Goal: Transaction & Acquisition: Subscribe to service/newsletter

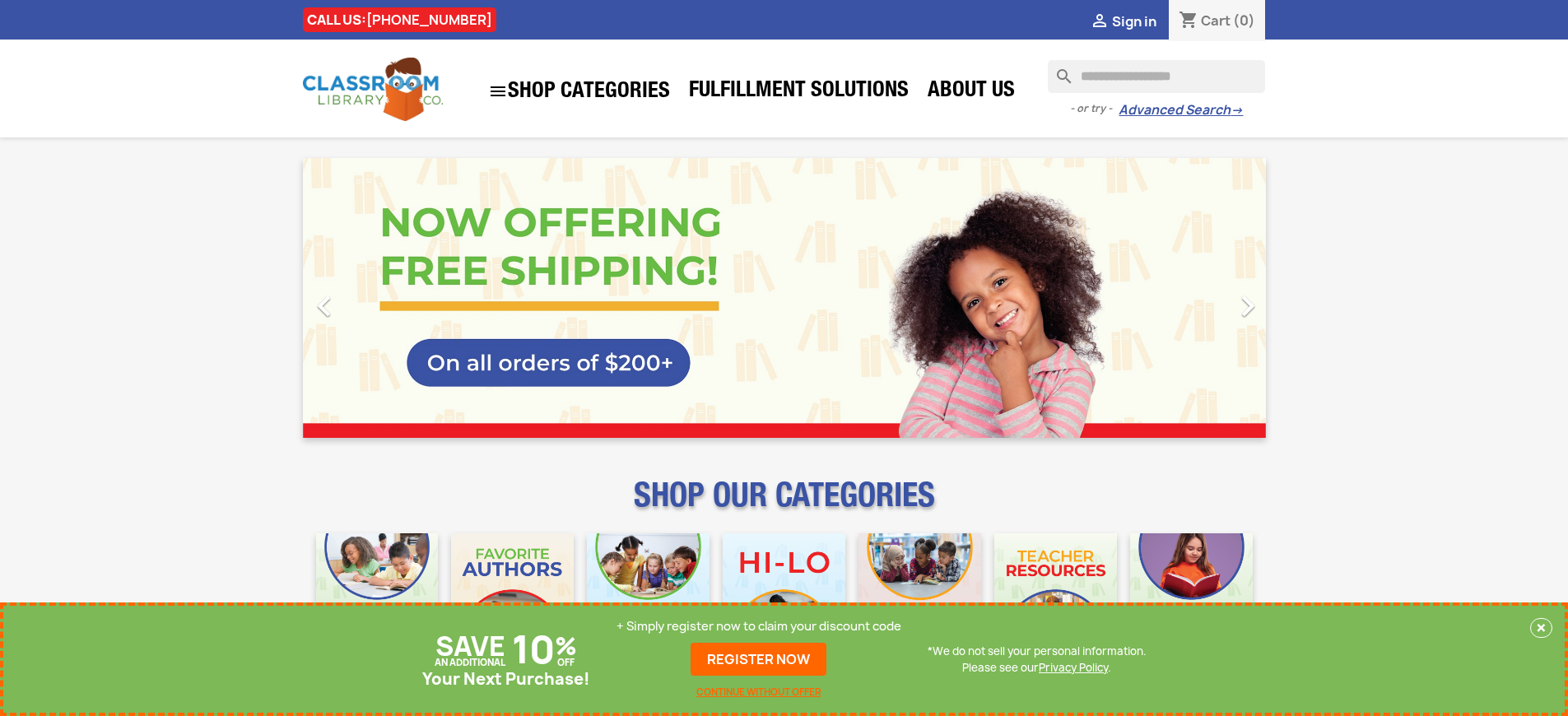
click at [758, 627] on p "+ Simply register now to claim your discount code" at bounding box center [758, 627] width 285 height 17
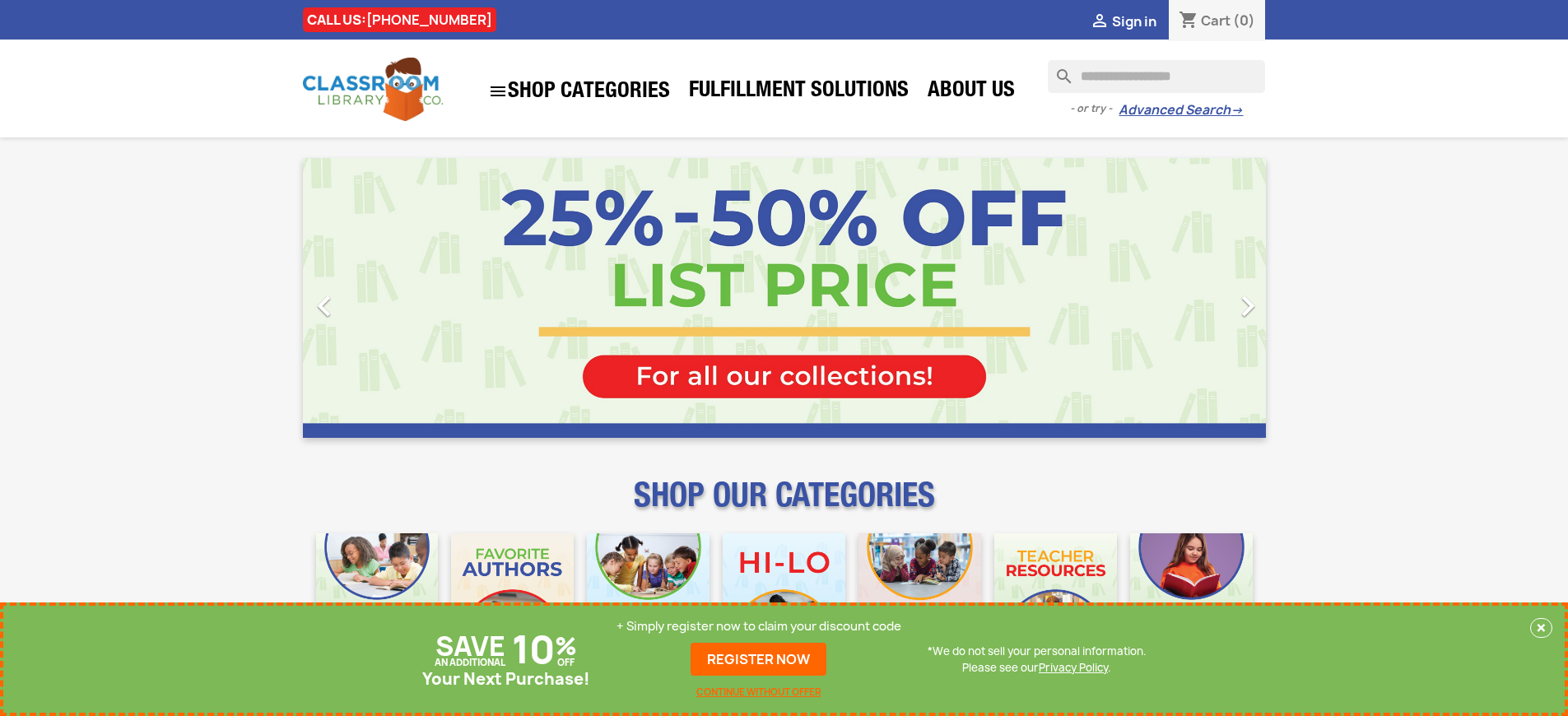
click at [758, 627] on p "+ Simply register now to claim your discount code" at bounding box center [758, 627] width 285 height 17
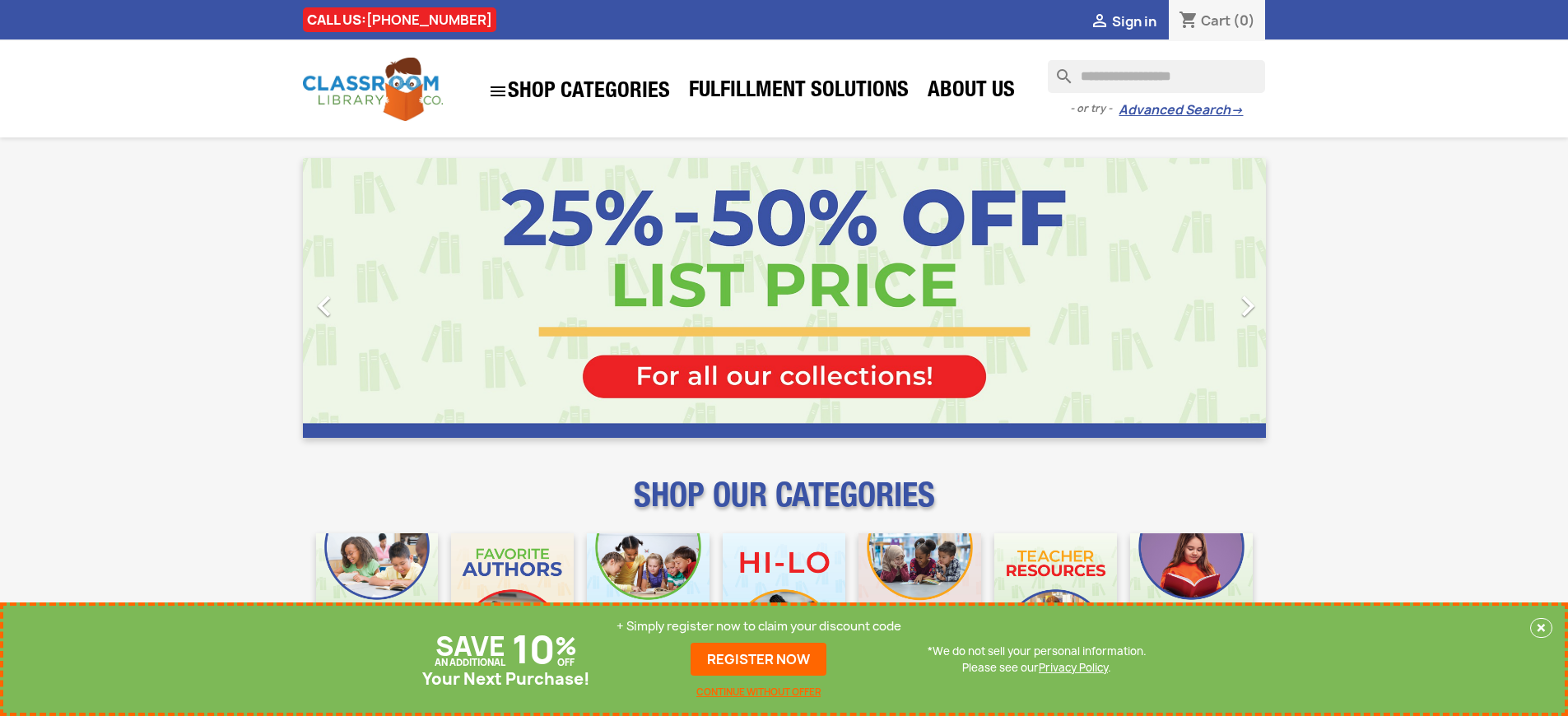
click at [758, 627] on p "+ Simply register now to claim your discount code" at bounding box center [758, 627] width 285 height 17
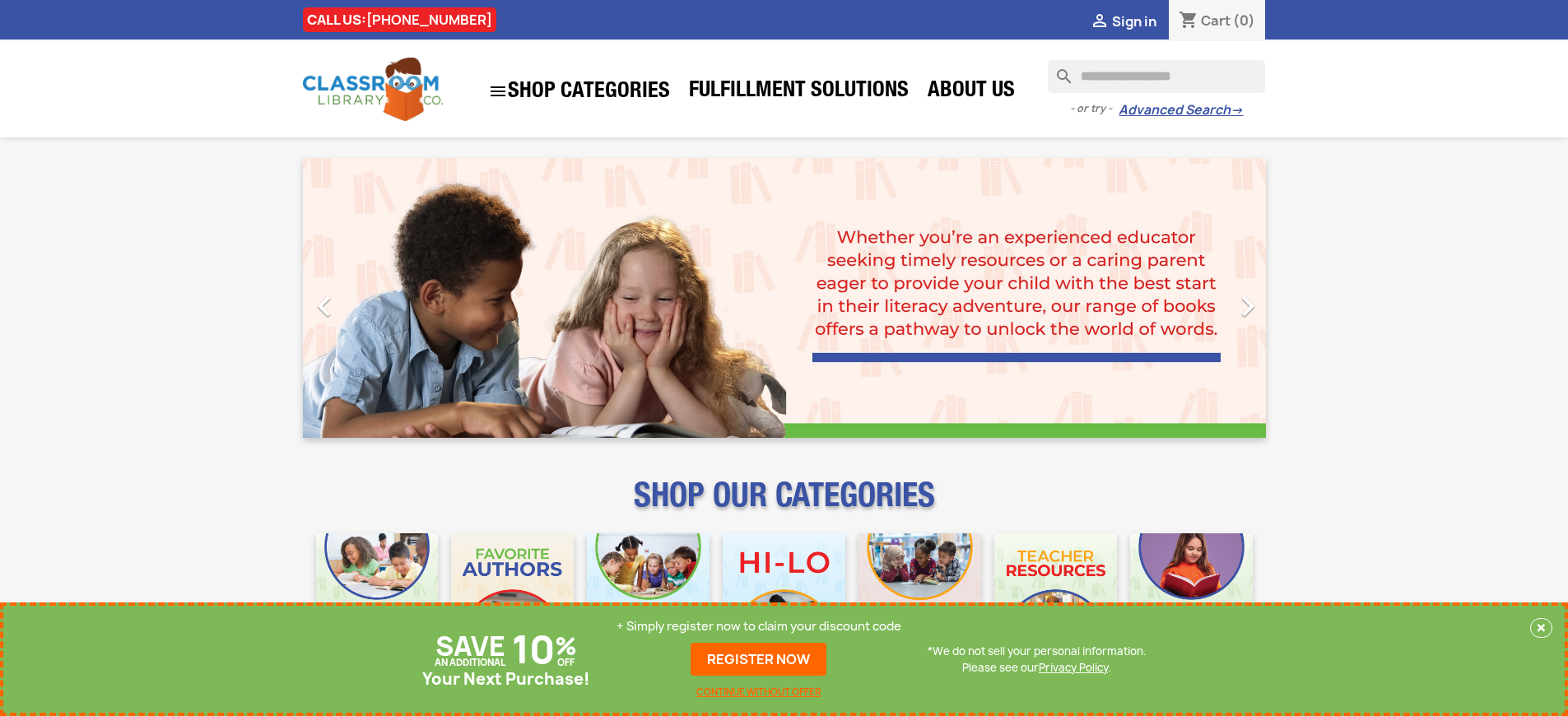
click at [758, 627] on p "+ Simply register now to claim your discount code" at bounding box center [758, 627] width 285 height 17
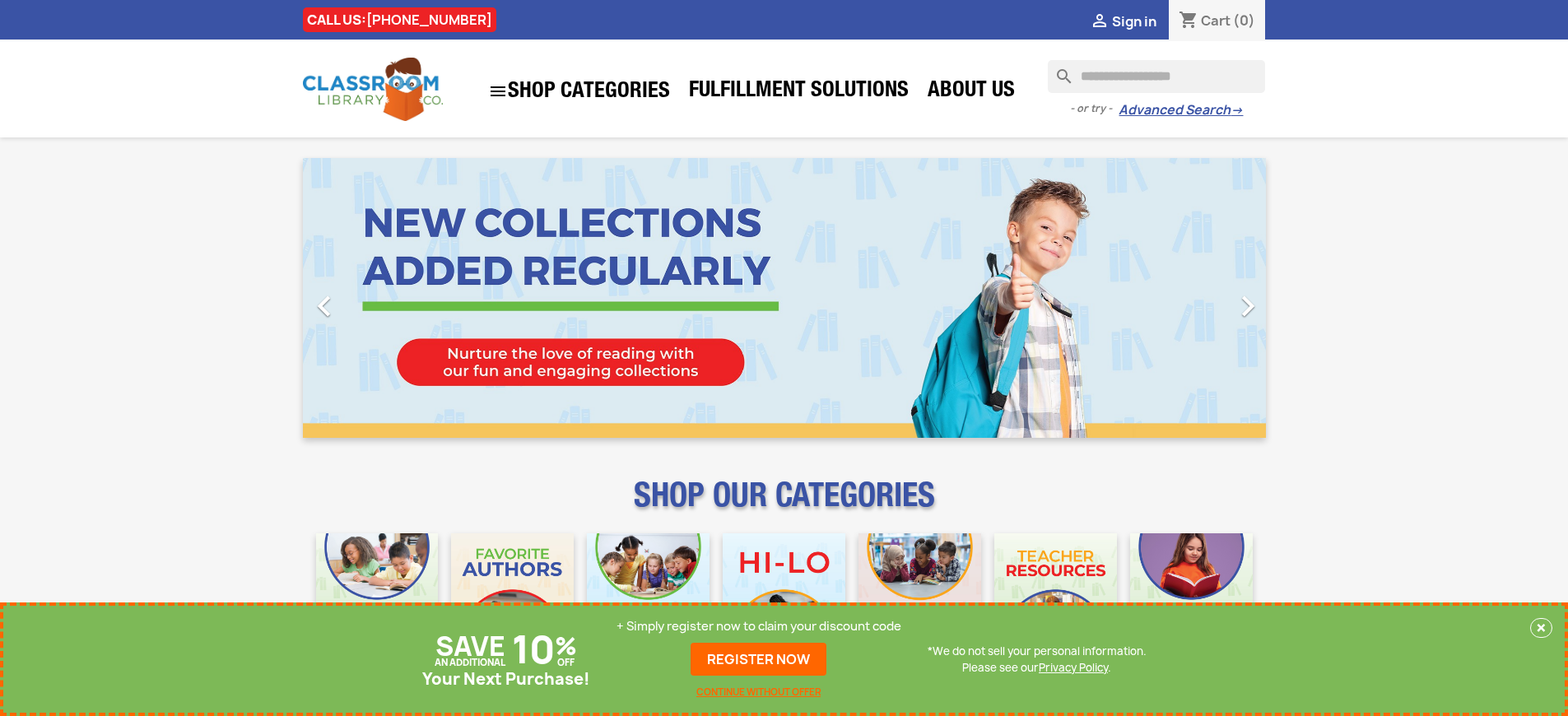
click at [758, 627] on p "+ Simply register now to claim your discount code" at bounding box center [758, 627] width 285 height 17
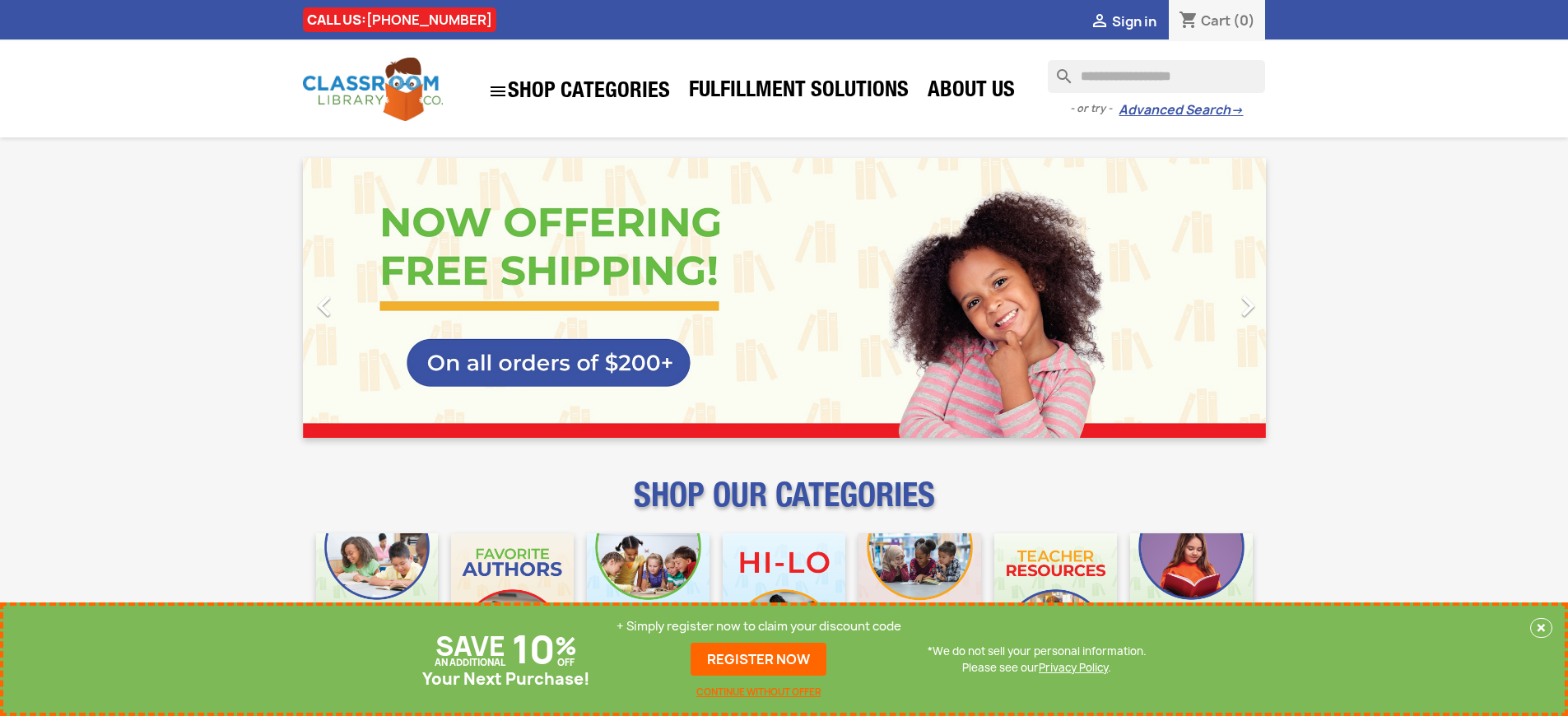
click at [758, 627] on p "+ Simply register now to claim your discount code" at bounding box center [758, 627] width 285 height 17
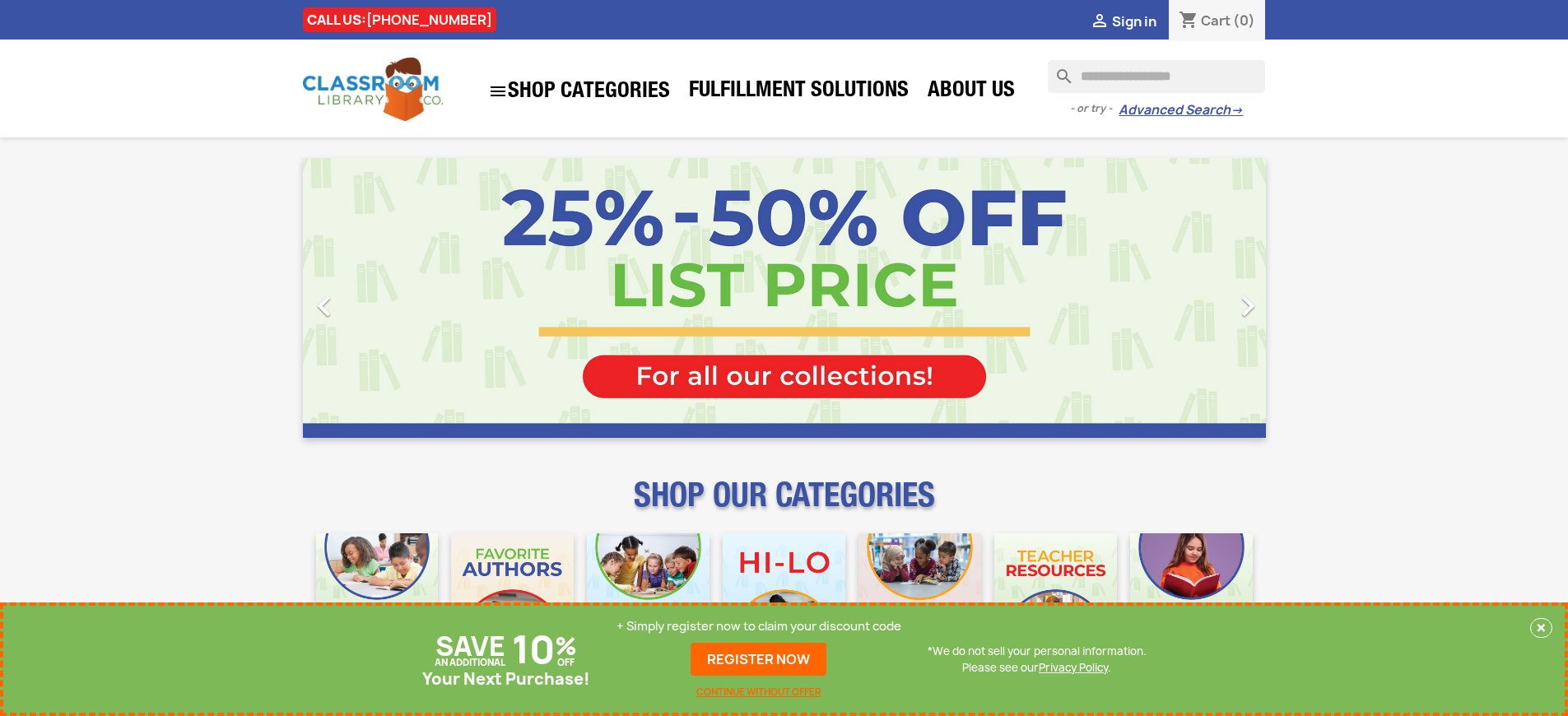
click at [758, 627] on p "+ Simply register now to claim your discount code" at bounding box center [758, 627] width 285 height 17
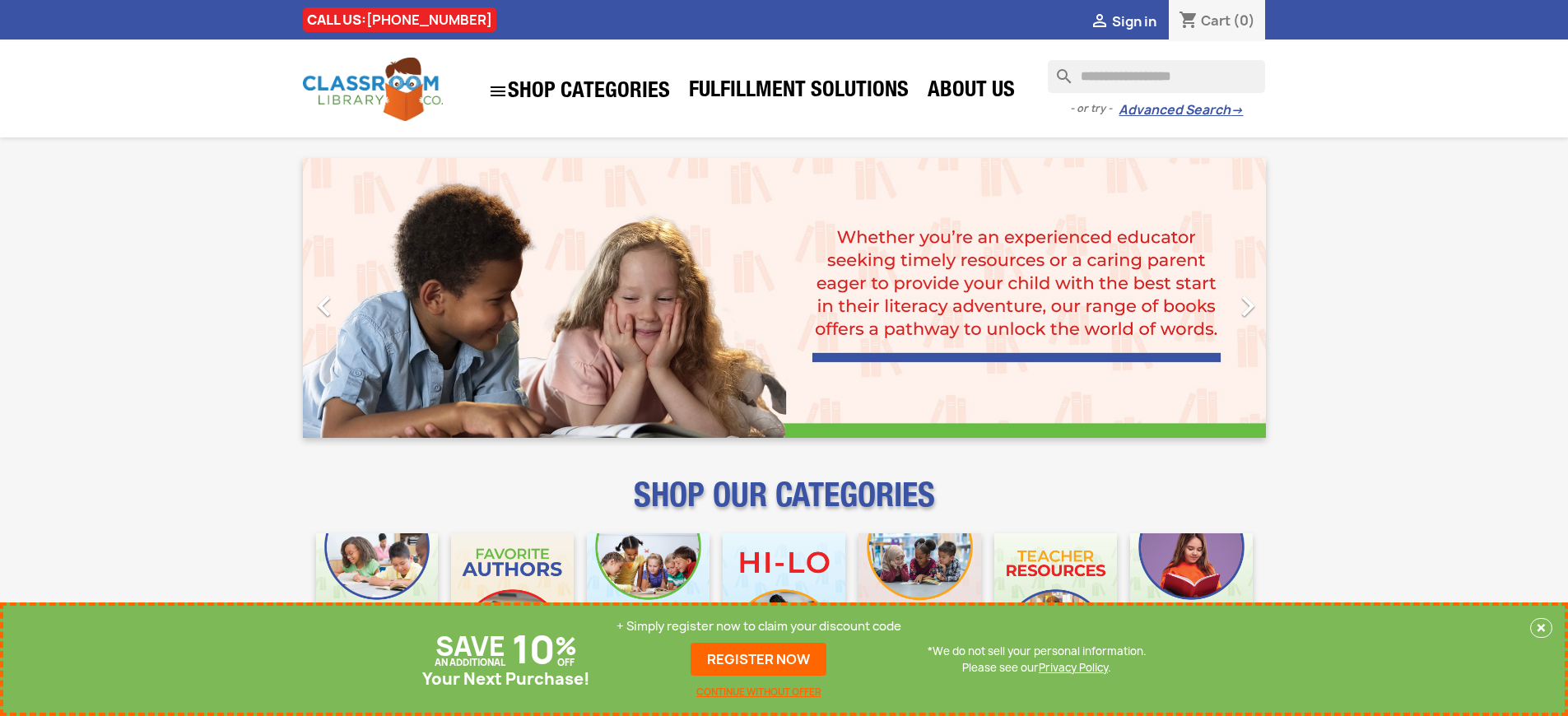
click at [758, 627] on p "+ Simply register now to claim your discount code" at bounding box center [758, 627] width 285 height 17
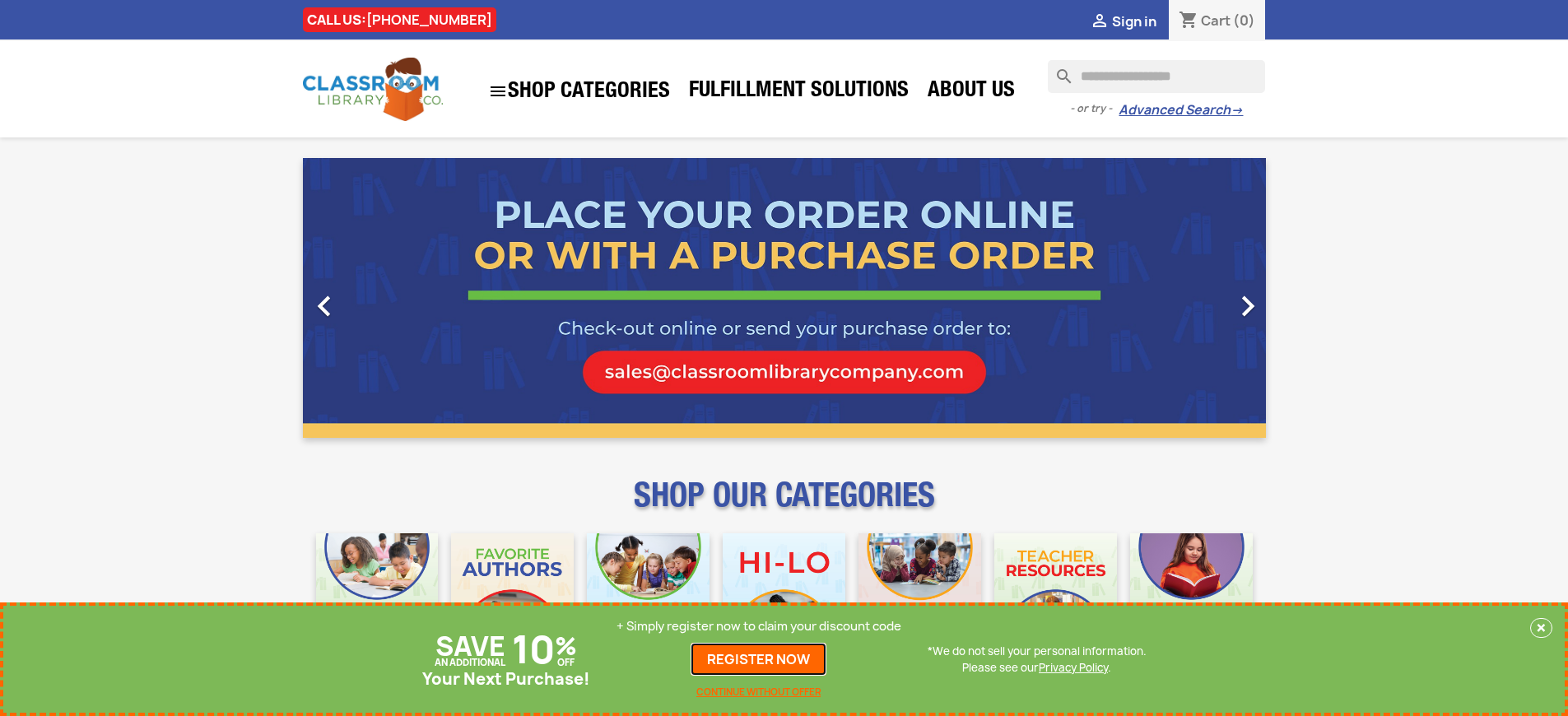
click at [758, 659] on link "REGISTER NOW" at bounding box center [758, 658] width 136 height 33
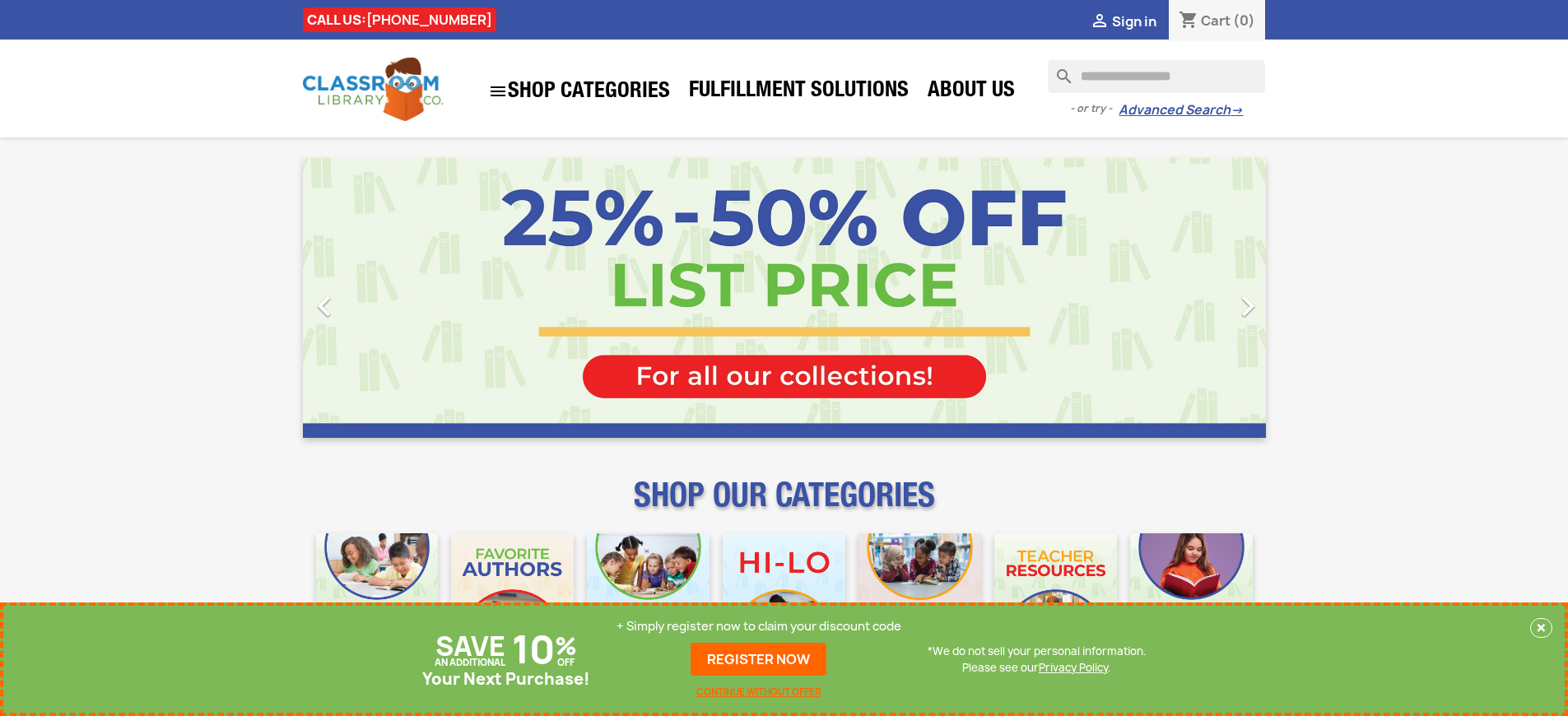
click at [758, 627] on p "+ Simply register now to claim your discount code" at bounding box center [758, 627] width 285 height 17
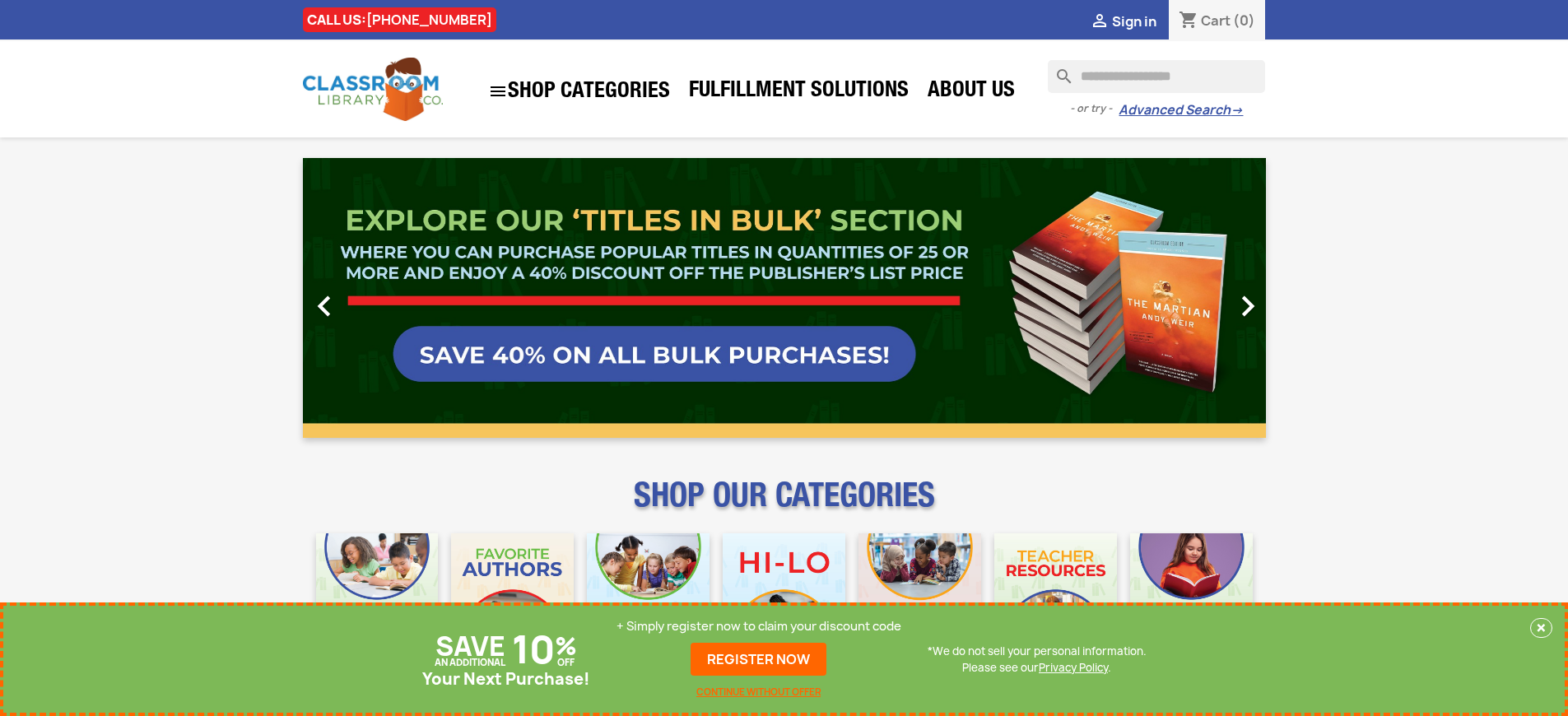
click at [758, 627] on p "+ Simply register now to claim your discount code" at bounding box center [758, 627] width 285 height 17
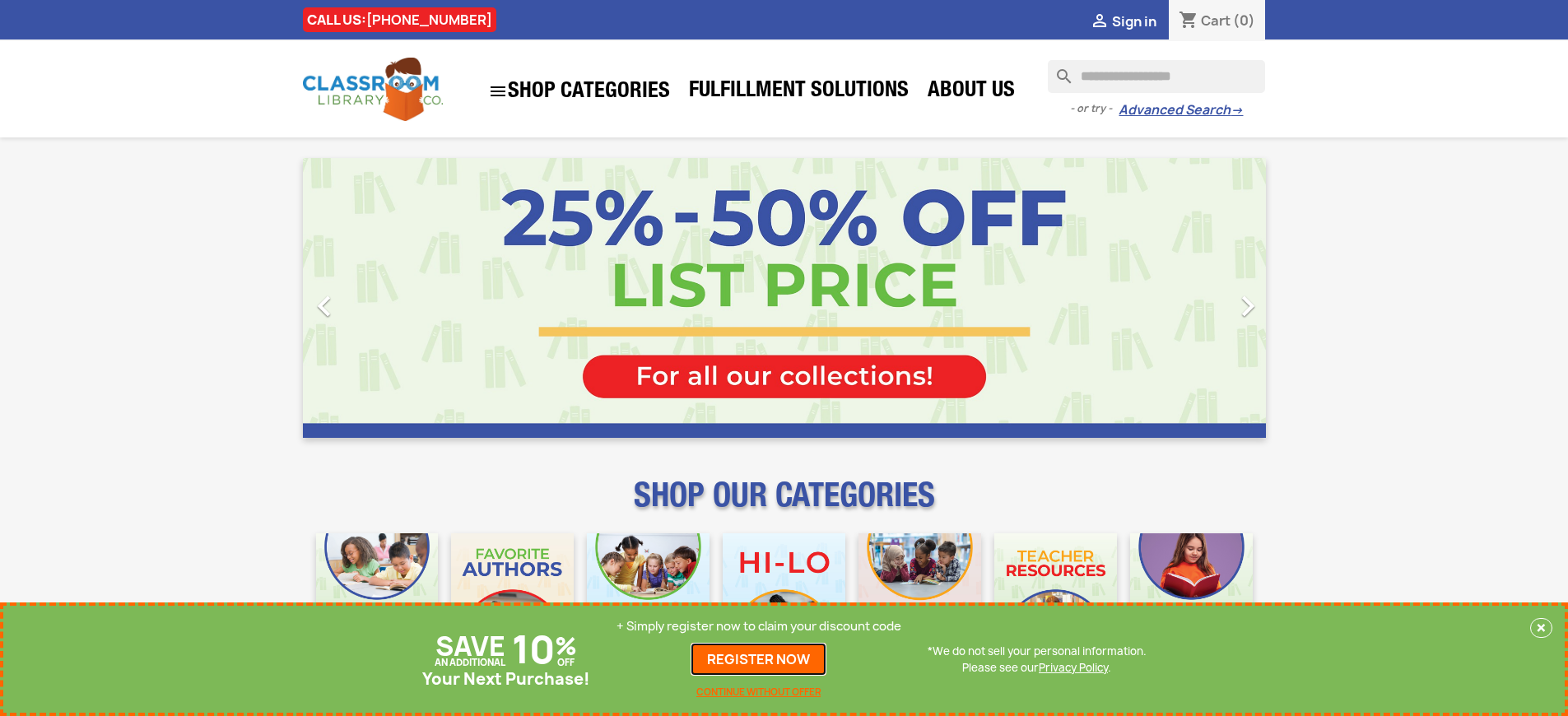
click at [758, 659] on link "REGISTER NOW" at bounding box center [758, 658] width 136 height 33
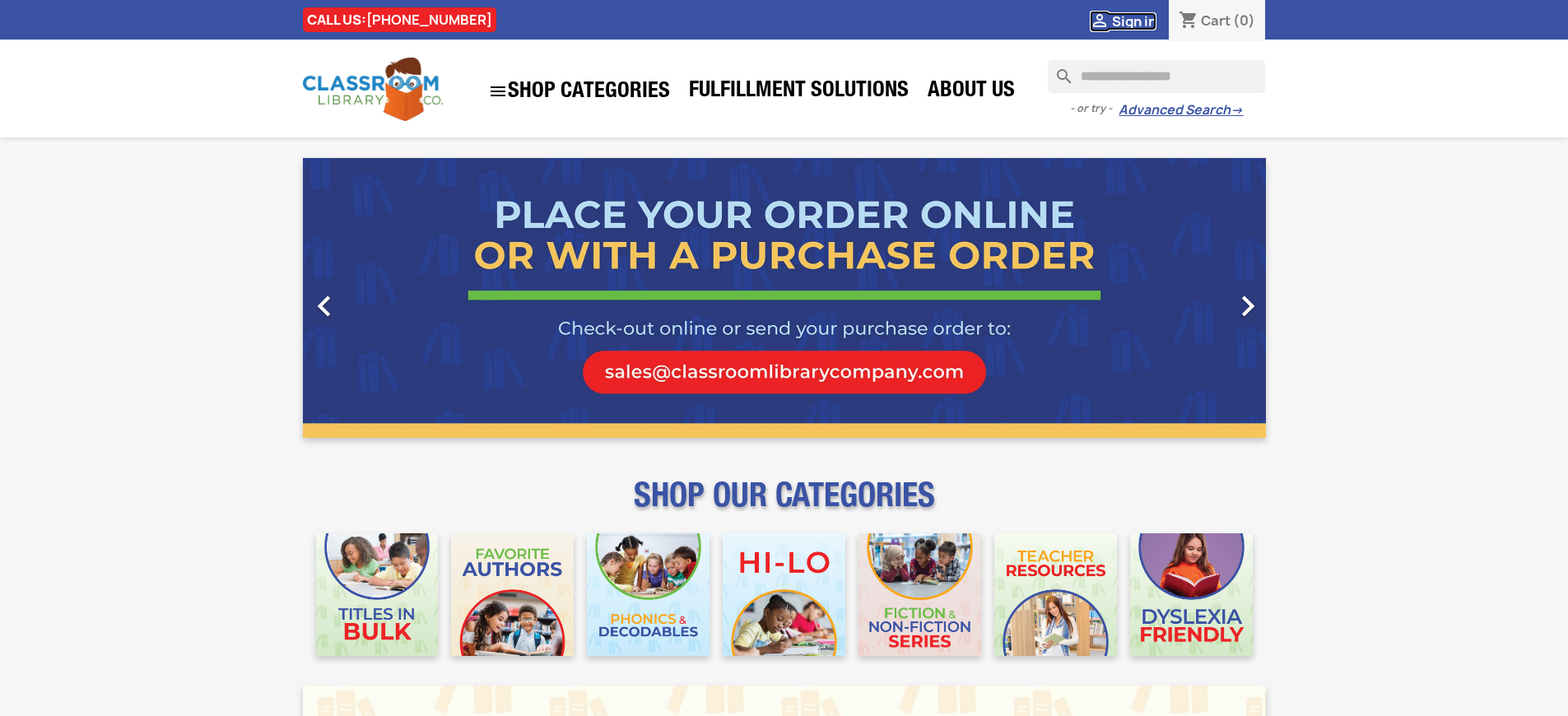
click at [1134, 20] on span "Sign in" at bounding box center [1134, 21] width 45 height 19
